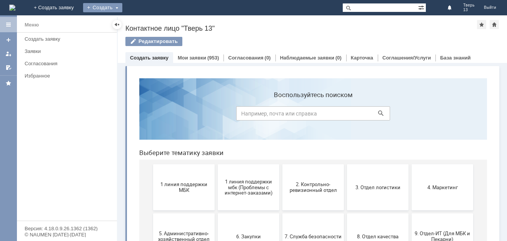
click at [122, 9] on div "Создать" at bounding box center [102, 7] width 39 height 9
click at [143, 23] on link "Заявка" at bounding box center [114, 22] width 58 height 9
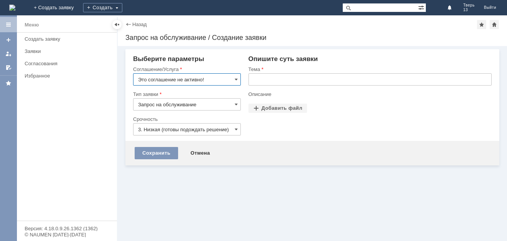
drag, startPoint x: 226, startPoint y: 83, endPoint x: 230, endPoint y: 79, distance: 5.5
click at [226, 83] on input "Это соглашение не активно!" at bounding box center [187, 79] width 108 height 12
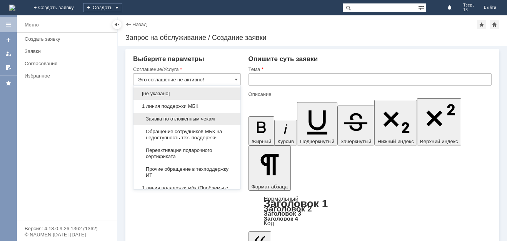
click at [186, 116] on span "Заявка по отложенным чекам" at bounding box center [187, 119] width 98 height 6
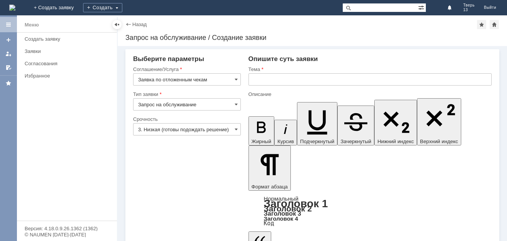
type input "Заявка по отложенным чекам"
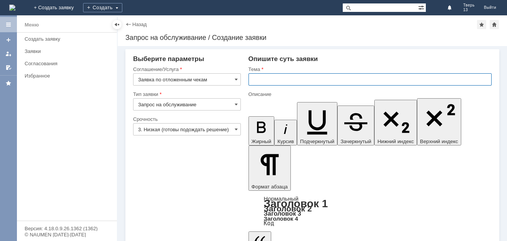
click at [258, 81] on input "text" at bounding box center [369, 79] width 243 height 12
type input "удалить отложенные чеки"
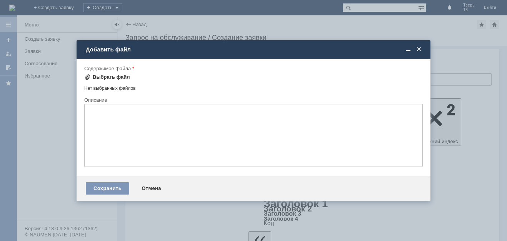
click at [111, 77] on div "Выбрать файл" at bounding box center [111, 77] width 37 height 6
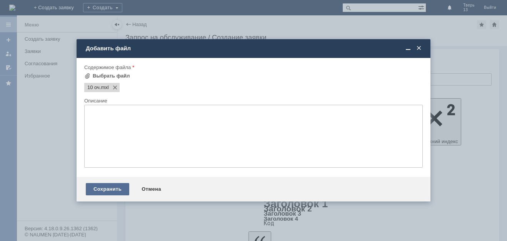
click at [112, 188] on div "Сохранить" at bounding box center [107, 189] width 43 height 12
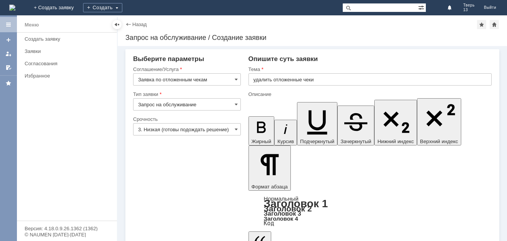
scroll to position [12, 0]
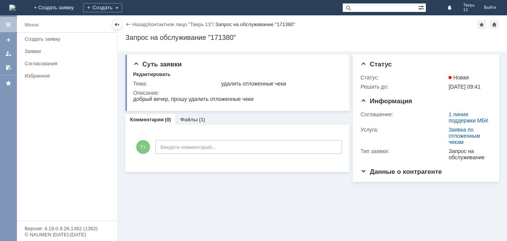
click at [72, 52] on div "Заявки" at bounding box center [69, 51] width 88 height 6
